Goal: Information Seeking & Learning: Learn about a topic

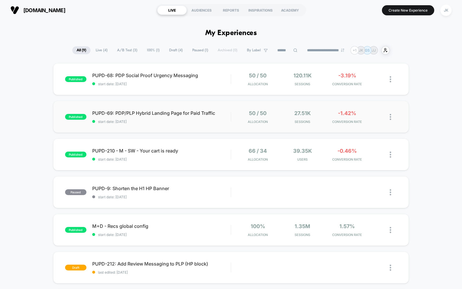
click at [126, 105] on div "published PUPD-69: PDP/PLP Hybrid Landing Page for Paid Traffic start date: [DA…" at bounding box center [231, 117] width 356 height 32
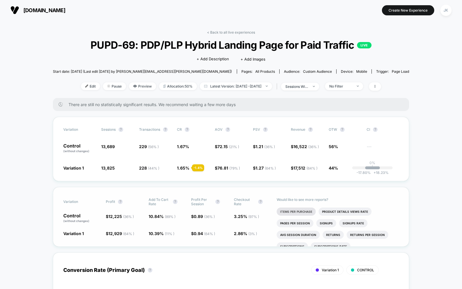
click at [284, 211] on li "Items Per Purchase" at bounding box center [296, 211] width 39 height 8
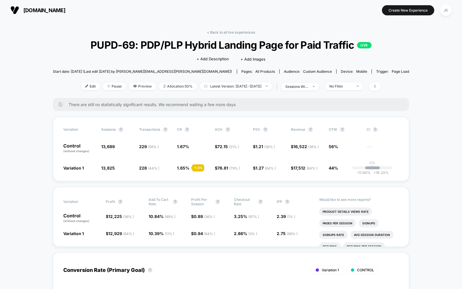
click at [150, 106] on span "There are still no statistically significant results. We recommend waiting a fe…" at bounding box center [234, 104] width 330 height 5
click at [150, 105] on span "There are still no statistically significant results. We recommend waiting a fe…" at bounding box center [234, 104] width 330 height 5
copy span "There are still no statistically significant results. We recommend waiting a fe…"
click at [234, 32] on link "< Back to all live experiences" at bounding box center [231, 32] width 48 height 4
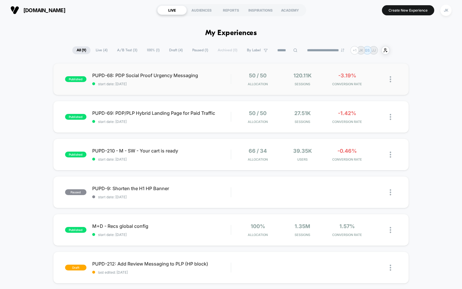
click at [178, 89] on div "published PUPD-68: PDP Social Proof Urgency Messaging start date: [DATE] 50 / 5…" at bounding box center [231, 79] width 356 height 32
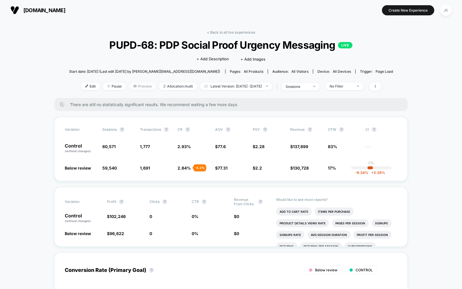
click at [129, 86] on span "Preview" at bounding box center [142, 86] width 27 height 8
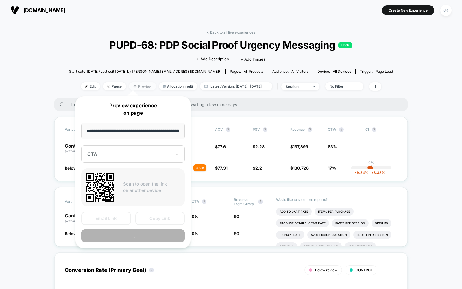
scroll to position [0, 45]
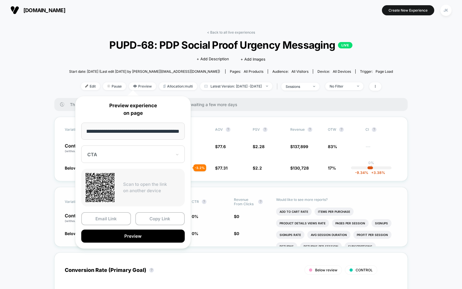
click at [158, 220] on button "Copy Link" at bounding box center [160, 218] width 50 height 13
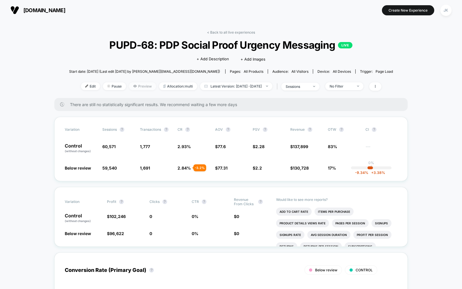
click at [130, 87] on span "Preview" at bounding box center [142, 86] width 27 height 8
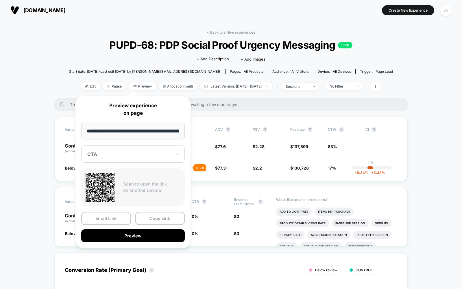
scroll to position [0, 45]
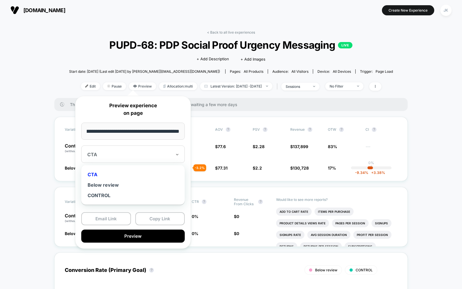
click at [125, 155] on div at bounding box center [129, 154] width 85 height 6
click at [121, 184] on div "Below review" at bounding box center [133, 184] width 98 height 10
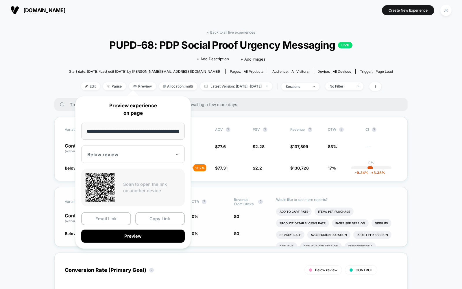
click at [156, 219] on button "Copy Link" at bounding box center [160, 218] width 50 height 13
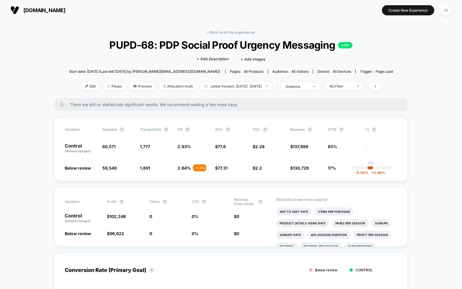
click at [199, 176] on div "Variation Sessions ? Transactions ? CR ? AOV ? PSV ? Revenue ? OTW ? CI ? Contr…" at bounding box center [231, 149] width 354 height 64
click at [288, 211] on li "Add To Cart Rate" at bounding box center [294, 211] width 36 height 8
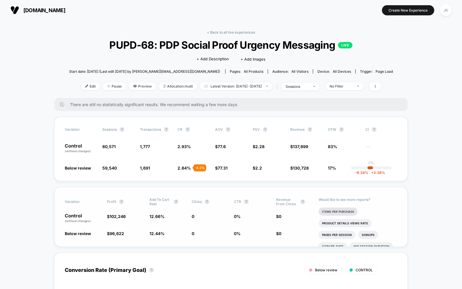
click at [343, 212] on li "Items Per Purchase" at bounding box center [338, 211] width 39 height 8
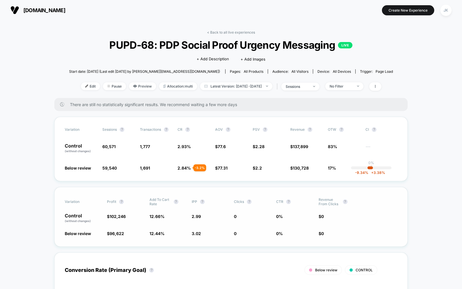
click at [192, 217] on span "2.99" at bounding box center [196, 216] width 9 height 5
click at [393, 215] on div "Control (without changes) $ 102,246 12.66 % 2.99 0 0 % $ 0" at bounding box center [231, 218] width 333 height 10
click at [166, 87] on span "Allocation: multi" at bounding box center [178, 86] width 38 height 8
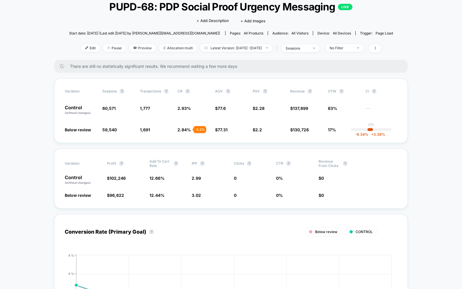
scroll to position [34, 0]
